Goal: Information Seeking & Learning: Find specific page/section

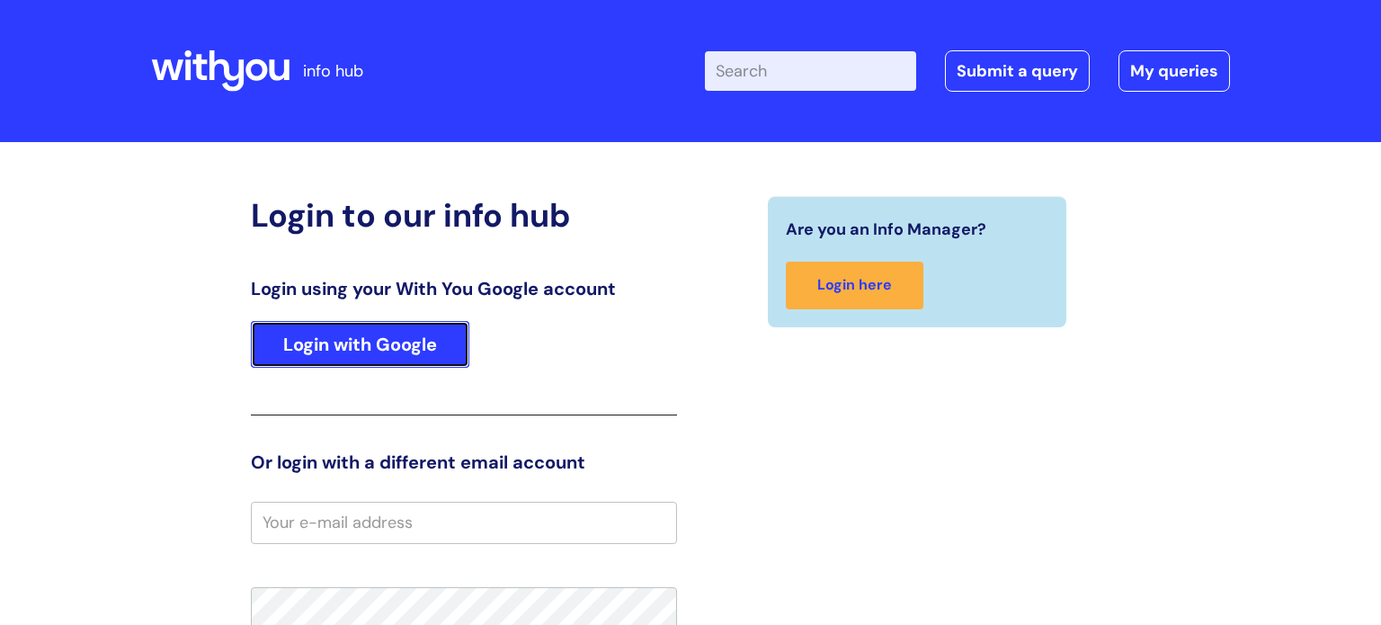
click at [398, 345] on link "Login with Google" at bounding box center [360, 344] width 218 height 47
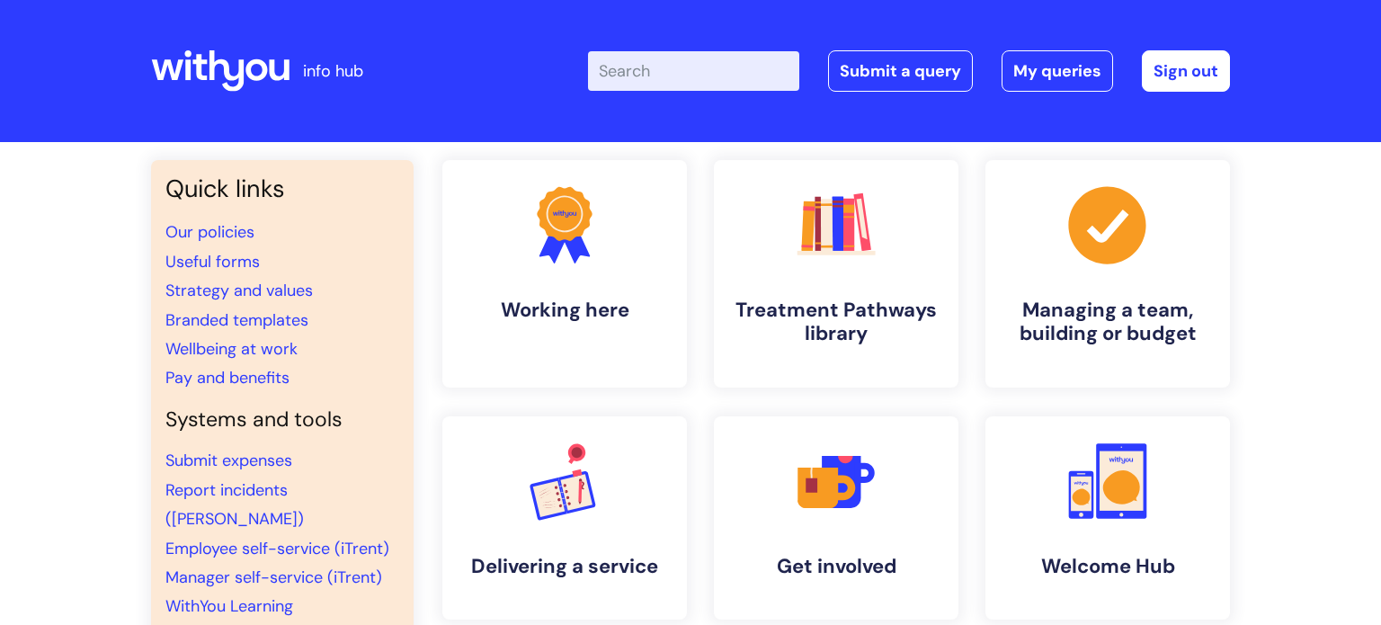
click at [677, 67] on input "Enter your search term here..." at bounding box center [693, 71] width 211 height 40
type input "vac"
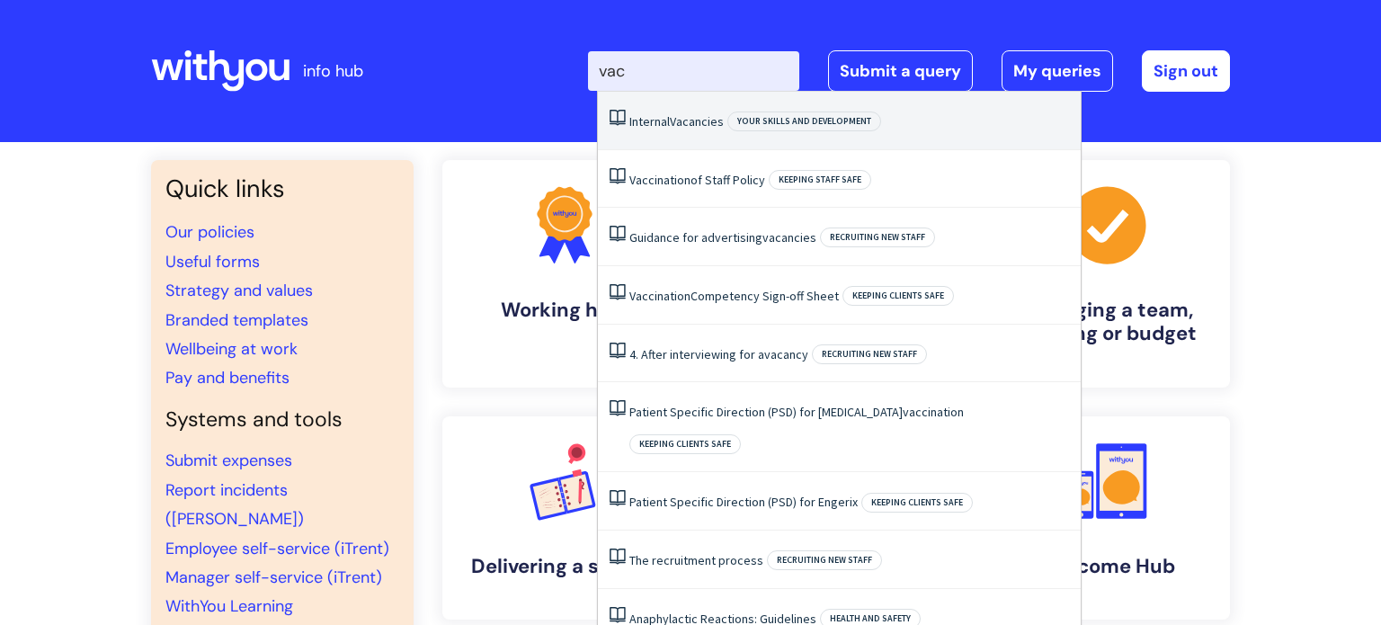
click at [686, 128] on span "Vacancies" at bounding box center [697, 121] width 54 height 16
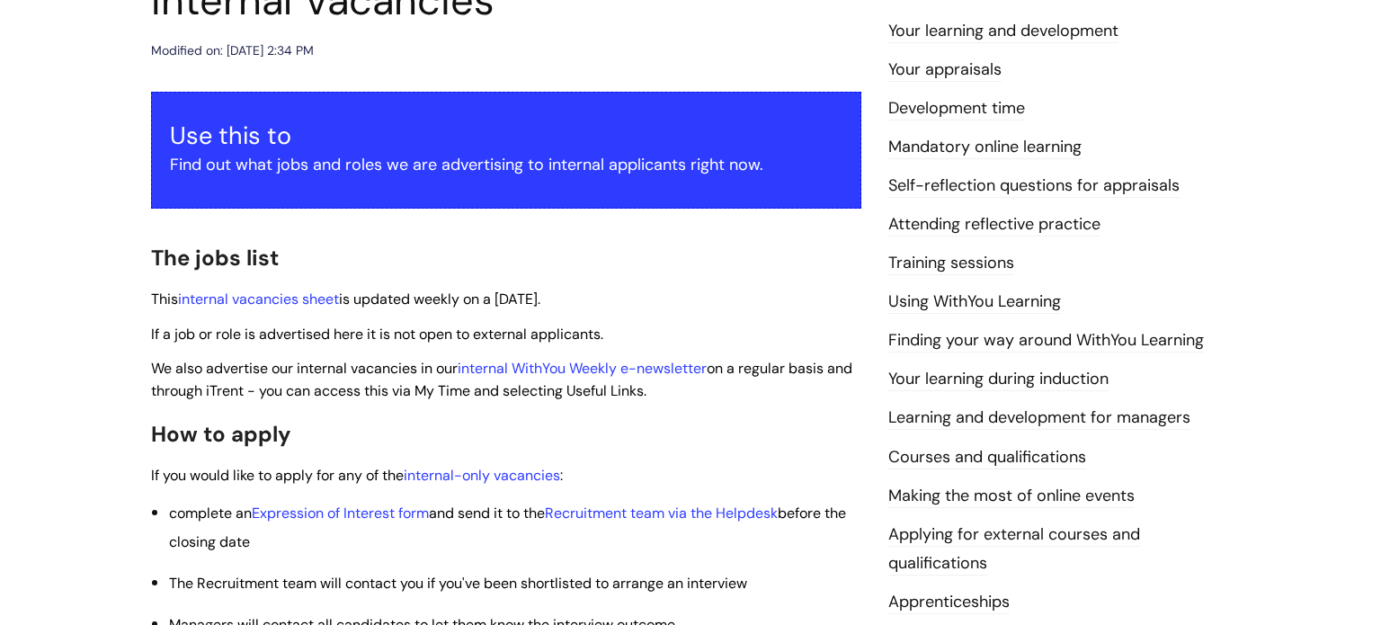
scroll to position [349, 0]
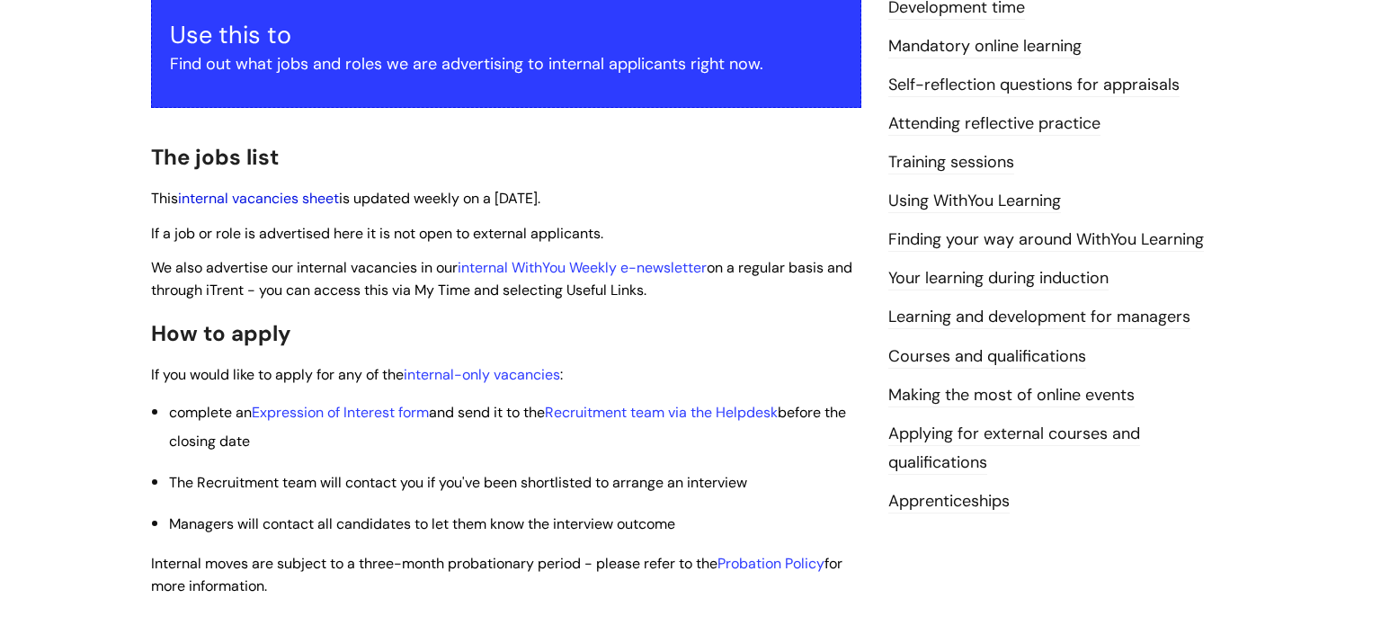
click at [251, 200] on link "internal vacancies sheet" at bounding box center [258, 198] width 161 height 19
